Goal: Find specific page/section: Find specific page/section

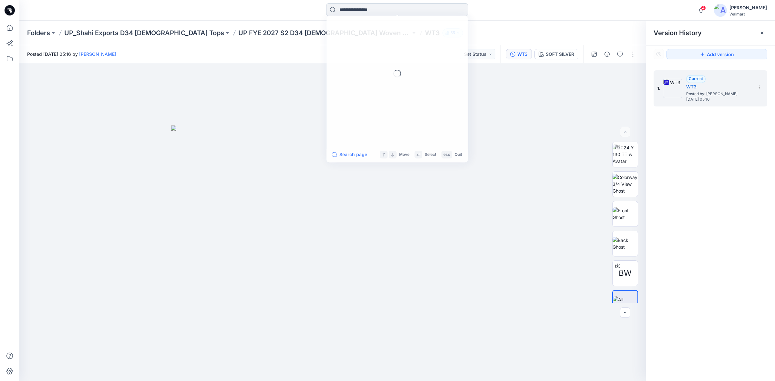
click at [388, 7] on input at bounding box center [397, 9] width 142 height 13
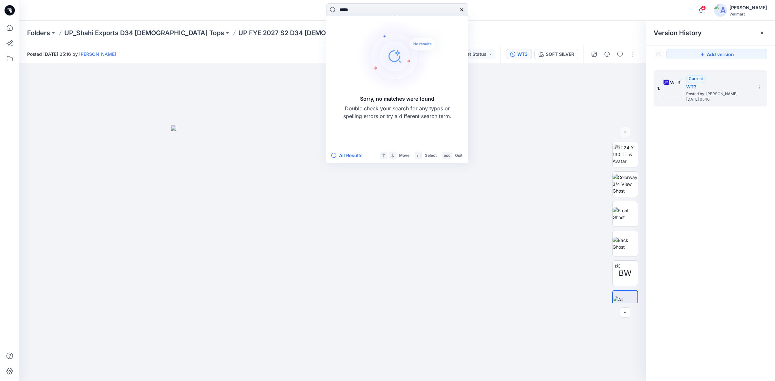
type input "*****"
click at [462, 11] on icon at bounding box center [461, 9] width 3 height 3
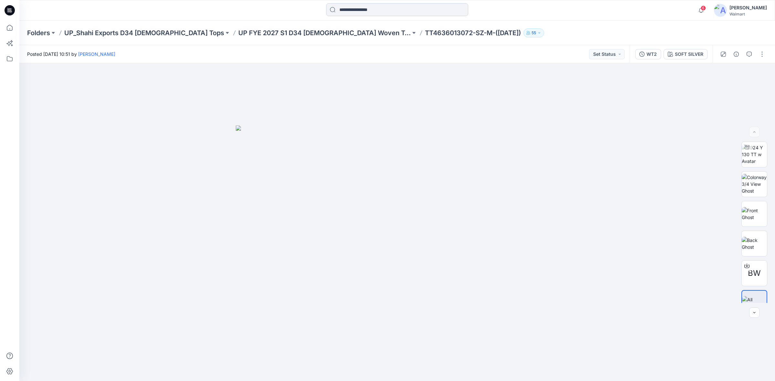
click at [362, 9] on input at bounding box center [397, 9] width 142 height 13
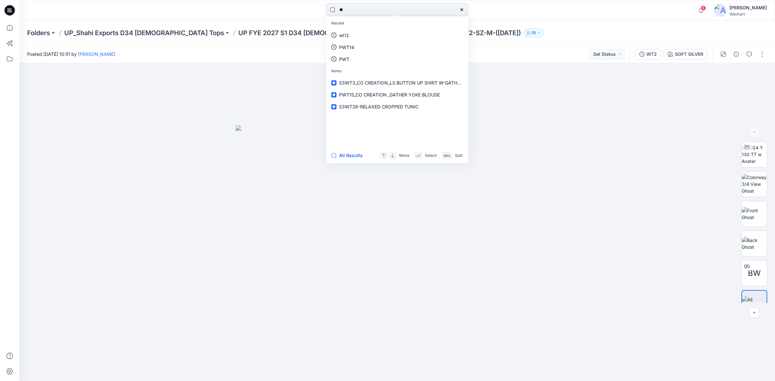
type input "***"
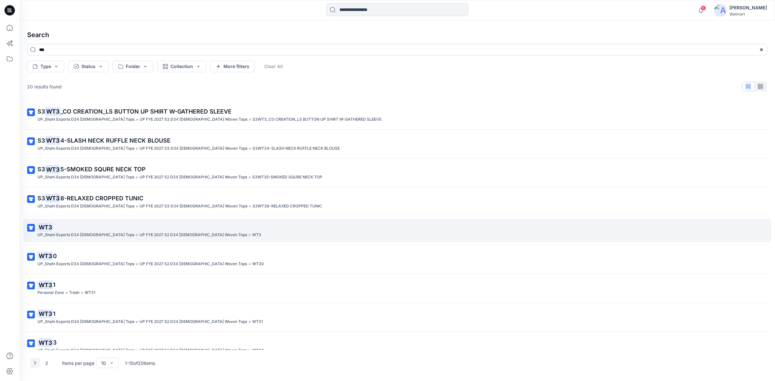
click at [46, 227] on mark "WT3" at bounding box center [44, 227] width 15 height 9
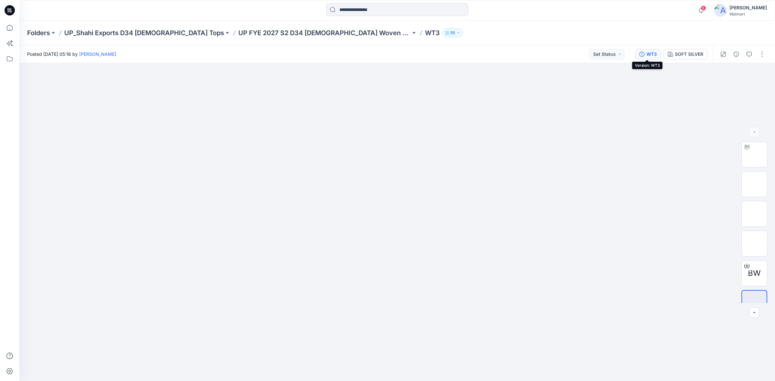
click at [646, 54] on div "WT3" at bounding box center [651, 54] width 10 height 7
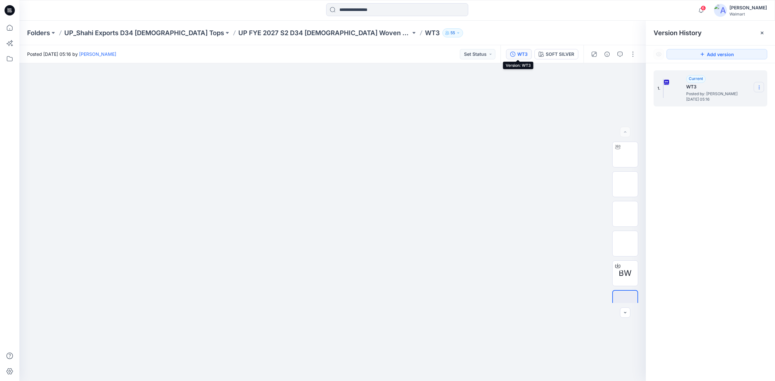
click at [760, 89] on icon at bounding box center [758, 87] width 5 height 5
click at [715, 114] on span "Duplicate Version" at bounding box center [717, 113] width 37 height 8
click at [757, 86] on icon at bounding box center [758, 87] width 5 height 5
click at [709, 124] on span "Rename Version" at bounding box center [716, 126] width 34 height 8
type input "**********"
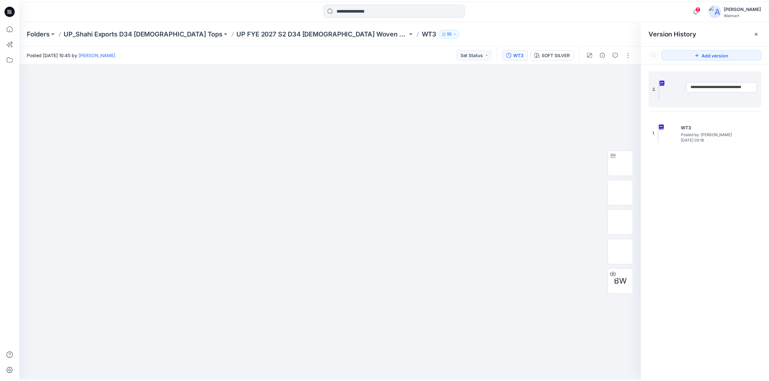
scroll to position [0, 15]
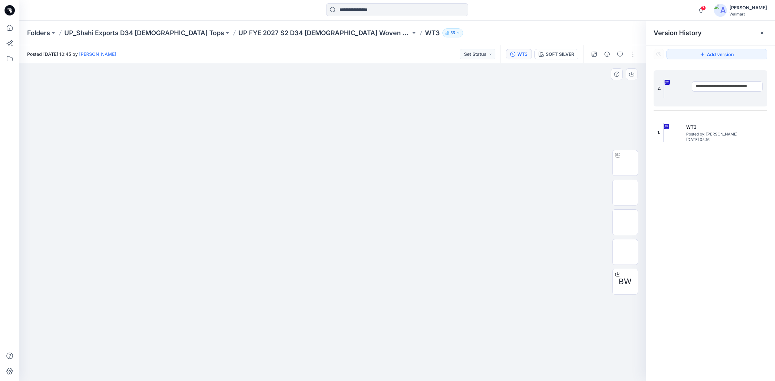
click at [555, 126] on div at bounding box center [332, 222] width 626 height 318
click at [532, 148] on div at bounding box center [332, 222] width 626 height 318
drag, startPoint x: 762, startPoint y: 31, endPoint x: 762, endPoint y: 36, distance: 5.2
click at [762, 32] on icon at bounding box center [761, 32] width 5 height 5
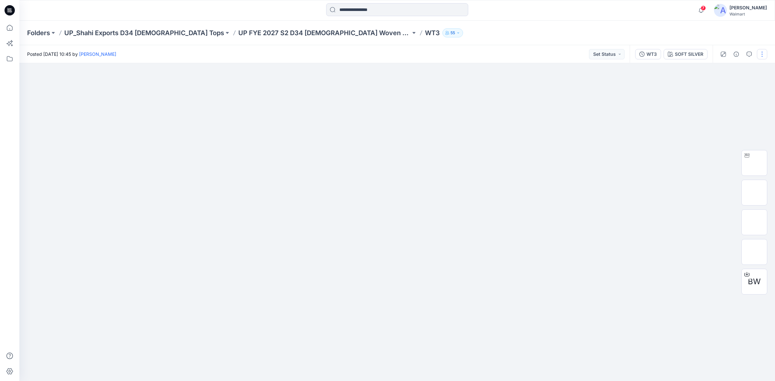
click at [760, 55] on button "button" at bounding box center [762, 54] width 10 height 10
click at [625, 196] on div at bounding box center [396, 222] width 755 height 318
click at [654, 53] on div "WT3" at bounding box center [651, 54] width 10 height 7
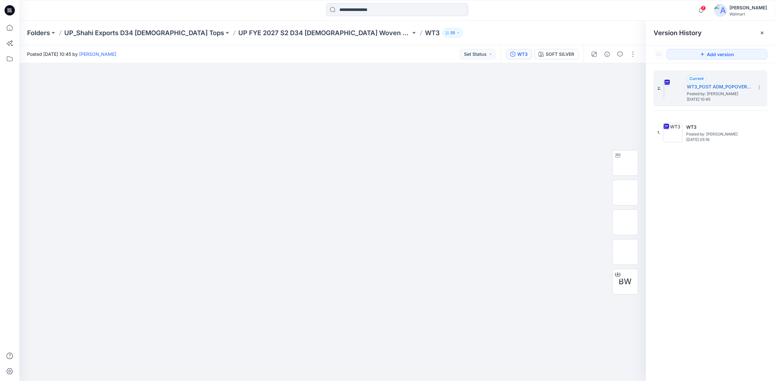
click at [9, 12] on icon at bounding box center [8, 12] width 3 height 0
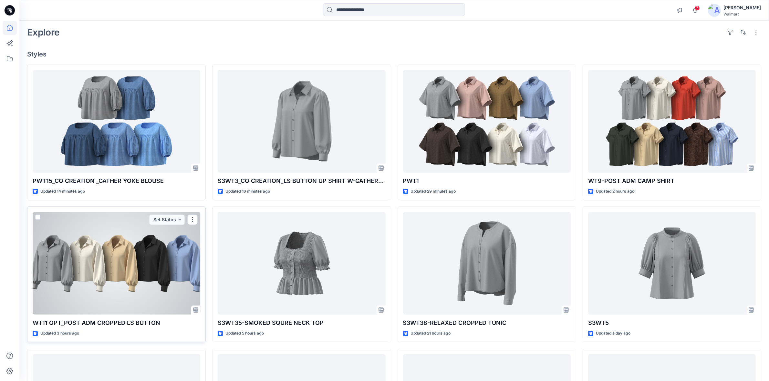
scroll to position [40, 0]
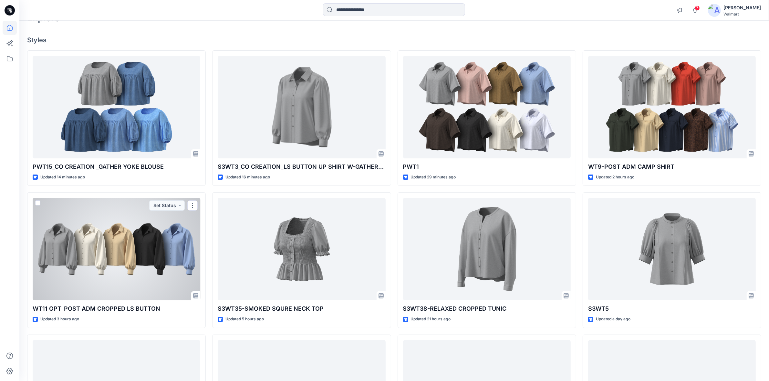
drag, startPoint x: 96, startPoint y: 249, endPoint x: 101, endPoint y: 247, distance: 5.5
click at [96, 249] on div at bounding box center [117, 249] width 168 height 103
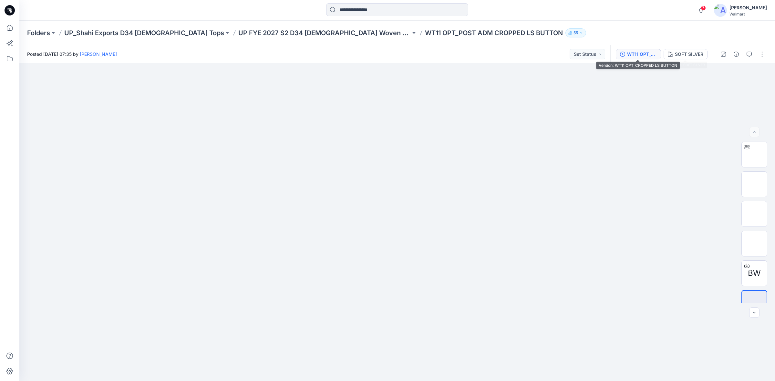
click at [638, 52] on div "WT11 OPT_CROPPED LS BUTTON" at bounding box center [642, 54] width 30 height 7
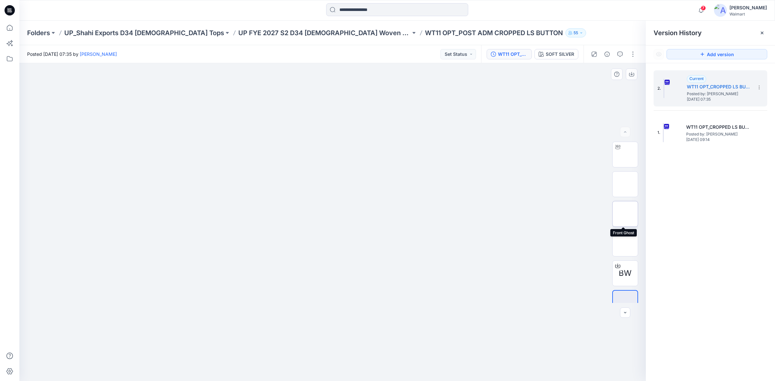
click at [625, 214] on img at bounding box center [625, 214] width 0 height 0
click at [515, 54] on div "WT11 OPT_CROPPED LS BUTTON" at bounding box center [513, 54] width 30 height 7
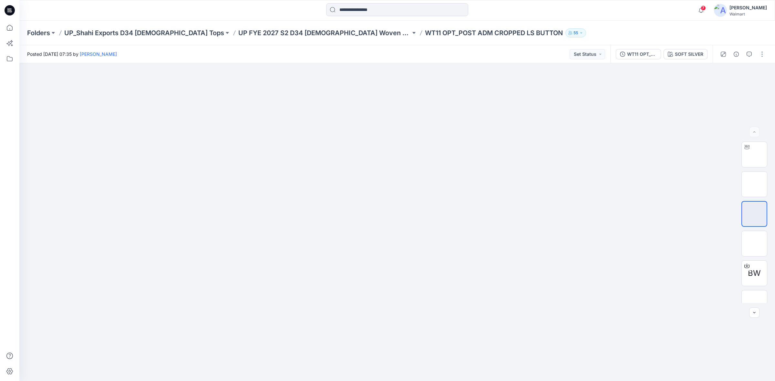
click at [8, 7] on icon at bounding box center [10, 10] width 10 height 10
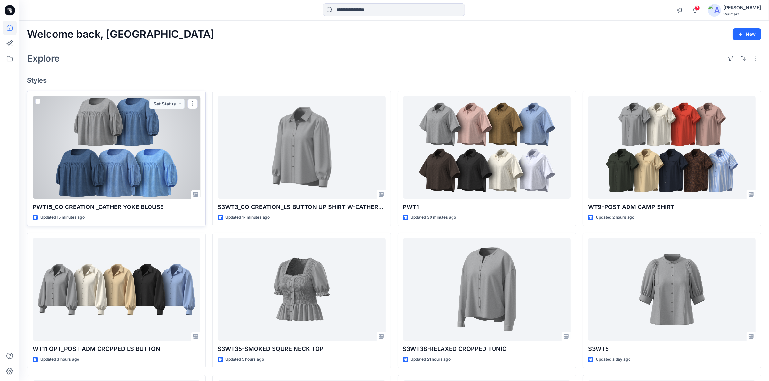
click at [111, 139] on div at bounding box center [117, 147] width 168 height 103
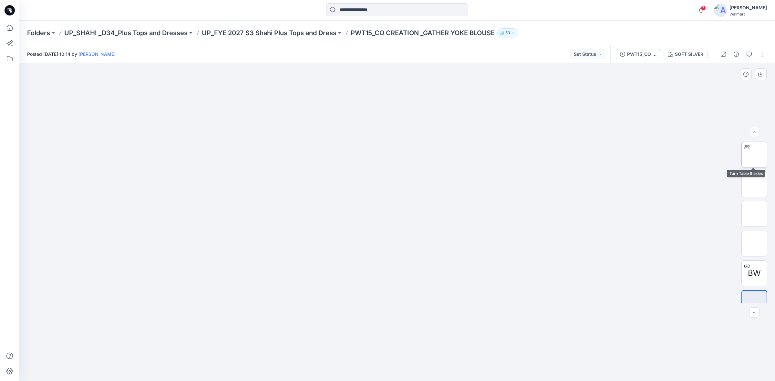
click at [754, 155] on img at bounding box center [754, 155] width 0 height 0
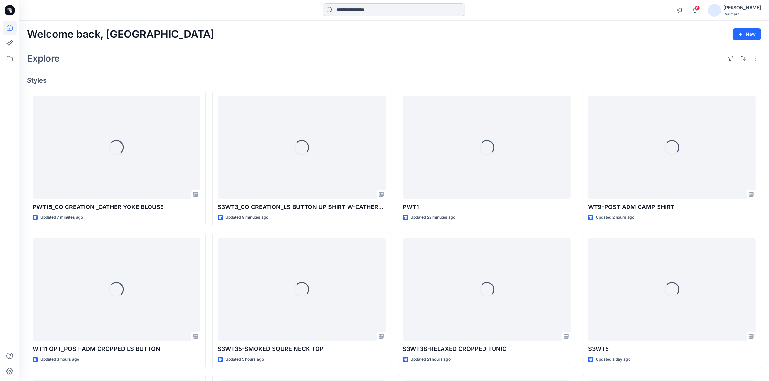
click at [351, 7] on input at bounding box center [394, 9] width 142 height 13
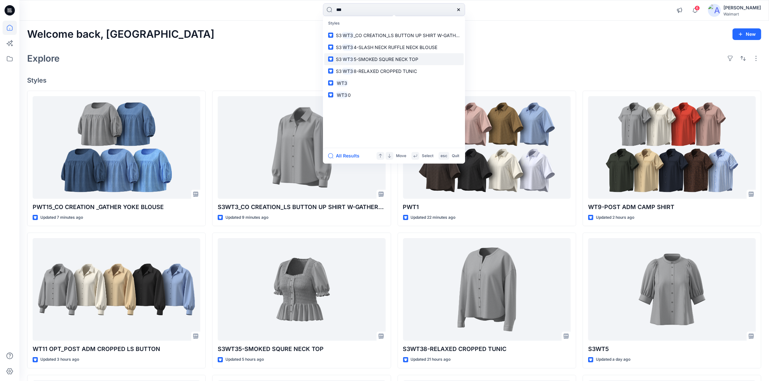
type input "***"
click at [372, 59] on span "5-SMOKED SQURE NECK TOP" at bounding box center [386, 58] width 65 height 5
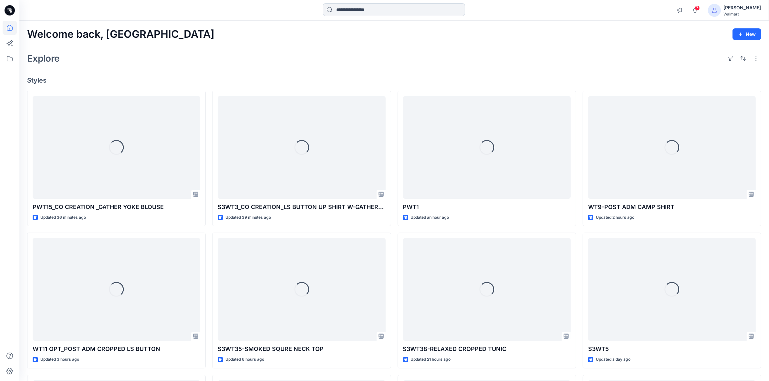
click at [399, 3] on input at bounding box center [394, 9] width 142 height 13
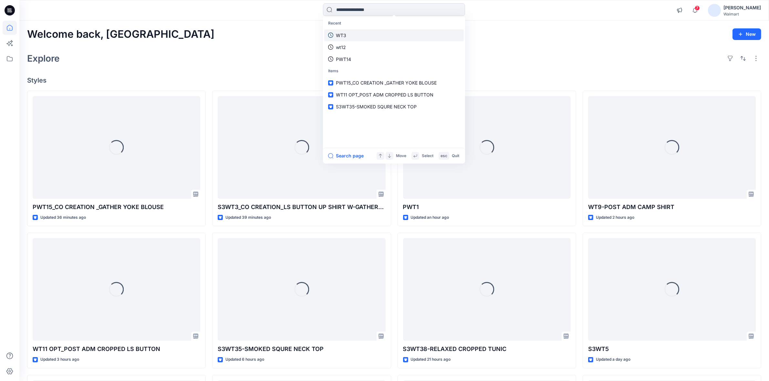
click at [346, 32] on link "WT3" at bounding box center [393, 35] width 139 height 12
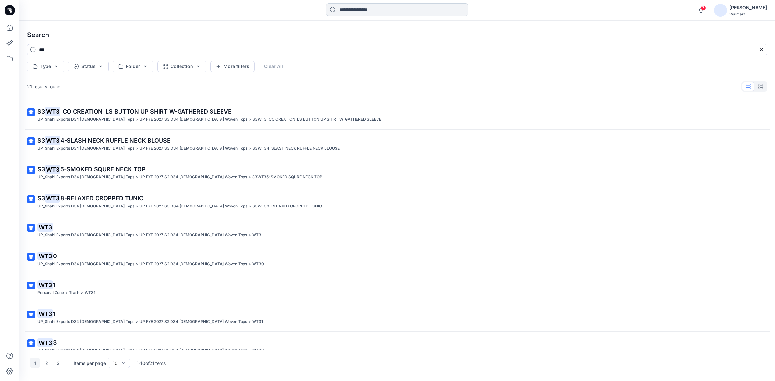
click at [357, 13] on input at bounding box center [397, 9] width 142 height 13
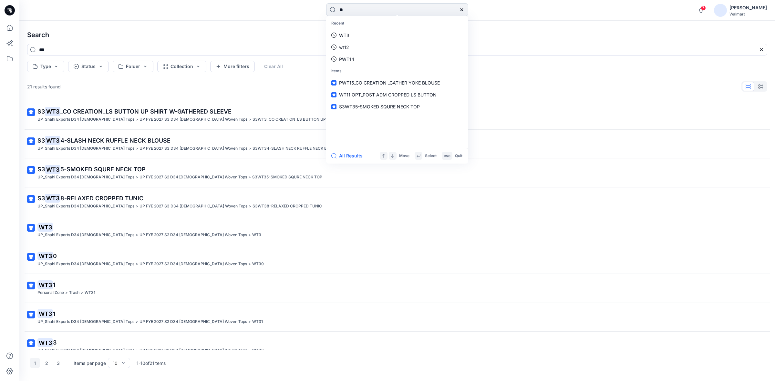
type input "***"
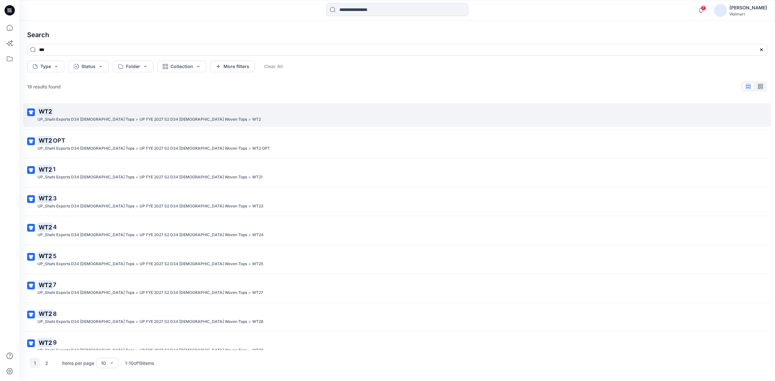
click at [71, 113] on p "WT2" at bounding box center [396, 111] width 718 height 9
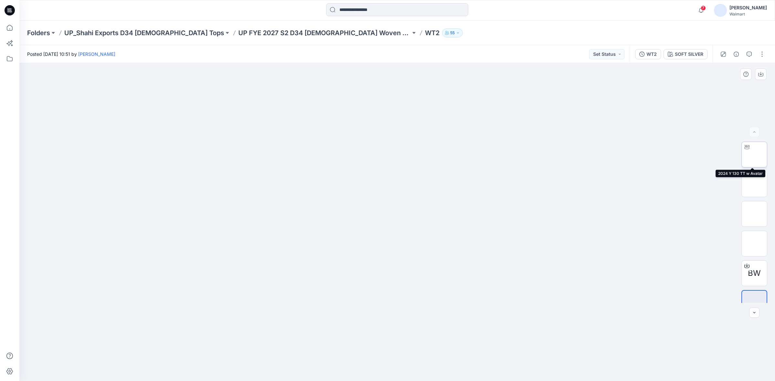
click at [754, 155] on img at bounding box center [754, 155] width 0 height 0
drag, startPoint x: 397, startPoint y: 371, endPoint x: 512, endPoint y: 374, distance: 114.6
click at [512, 374] on div at bounding box center [396, 222] width 755 height 318
drag, startPoint x: 320, startPoint y: 366, endPoint x: 422, endPoint y: 356, distance: 102.5
click at [422, 356] on icon at bounding box center [397, 362] width 195 height 24
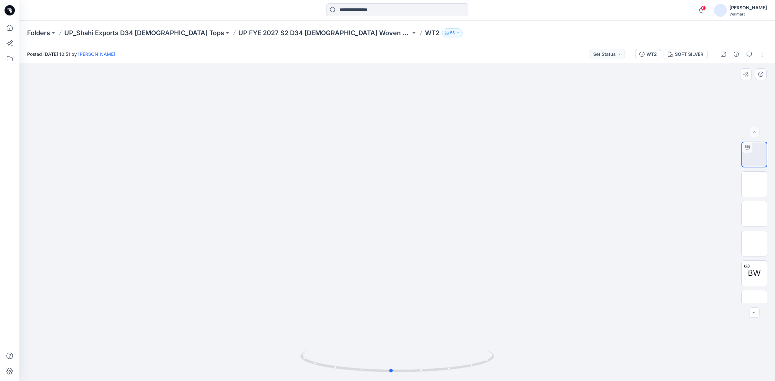
drag, startPoint x: 412, startPoint y: 372, endPoint x: 270, endPoint y: 280, distance: 169.7
click at [388, 350] on icon at bounding box center [397, 362] width 195 height 24
click at [357, 9] on input at bounding box center [397, 9] width 142 height 13
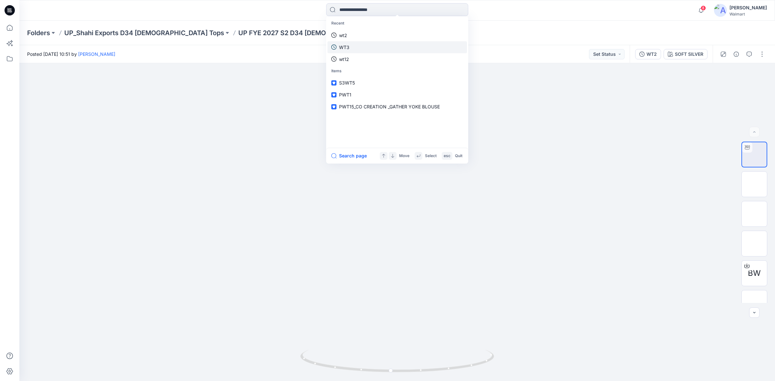
click at [355, 46] on link "WT3" at bounding box center [396, 47] width 139 height 12
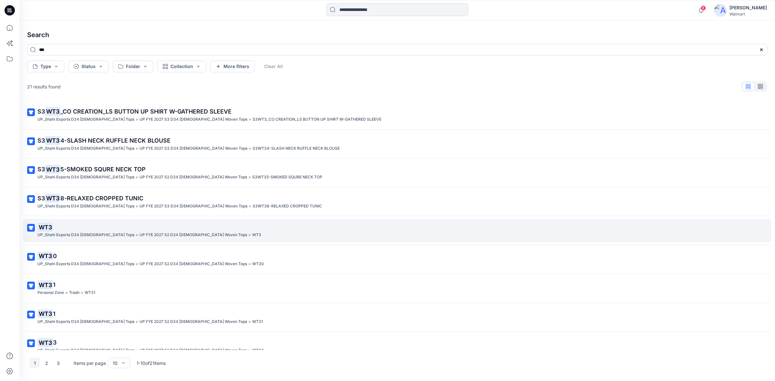
click at [57, 232] on p "UP_Shahi Exports D34 [DEMOGRAPHIC_DATA] Tops" at bounding box center [85, 235] width 97 height 7
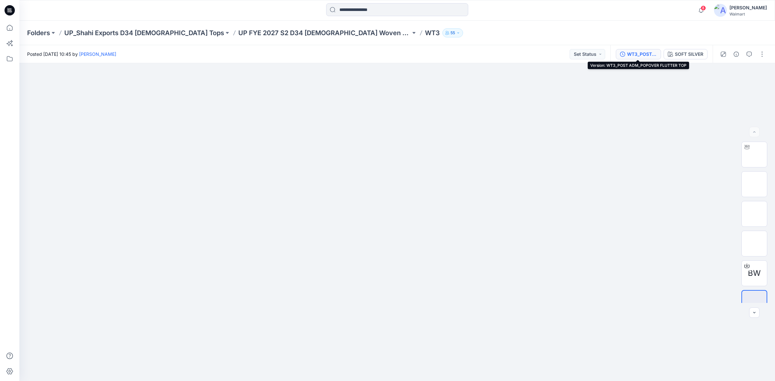
click at [636, 54] on div "WT3_POST ADM_POPOVER FLUTTER TOP" at bounding box center [642, 54] width 30 height 7
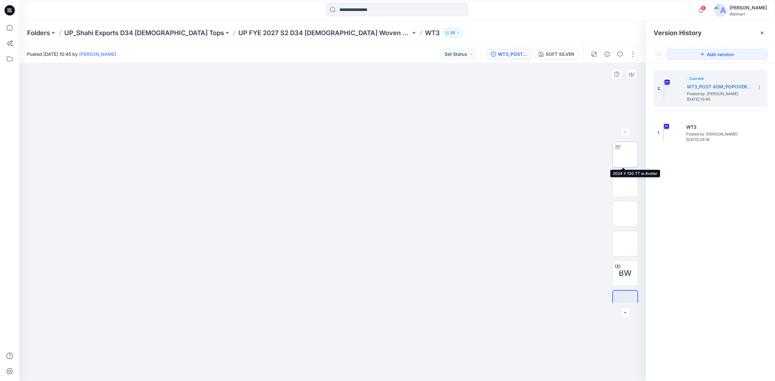
click at [625, 155] on img at bounding box center [625, 155] width 0 height 0
